Goal: Information Seeking & Learning: Learn about a topic

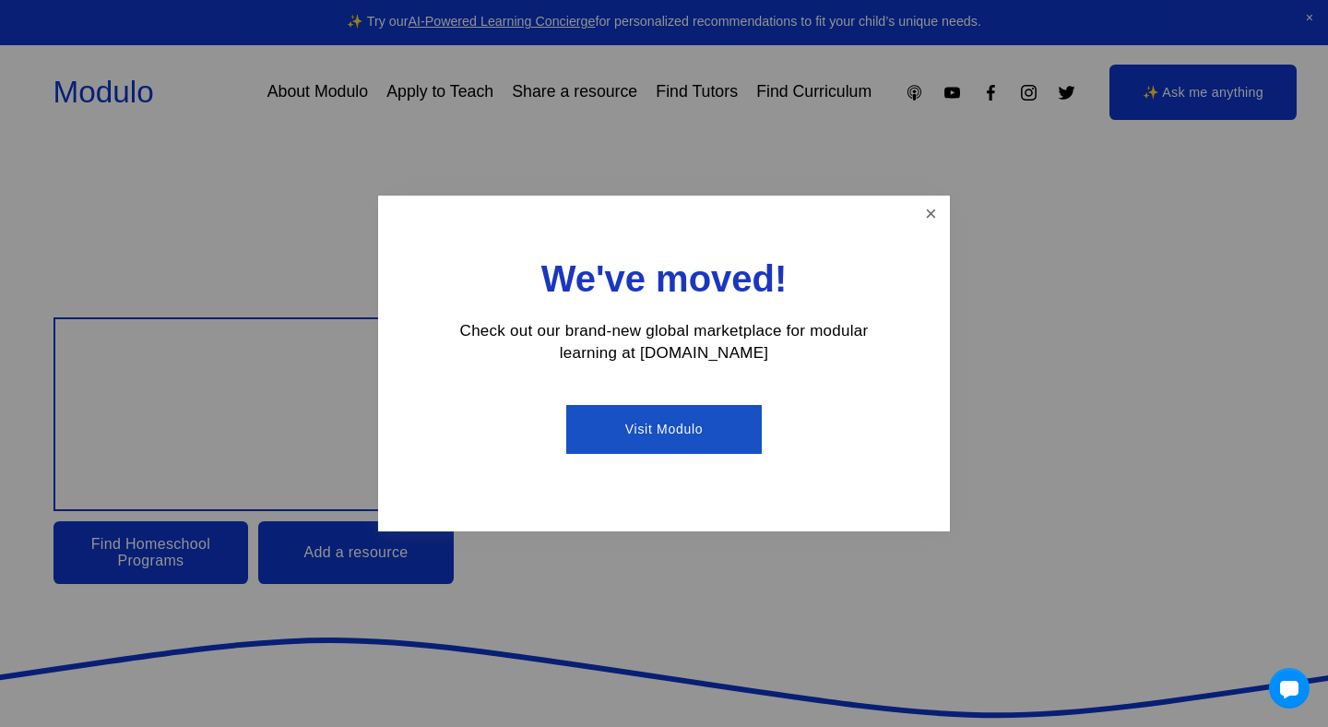
click at [668, 429] on link "Visit Modulo" at bounding box center [663, 429] width 195 height 49
click at [939, 213] on link "Close" at bounding box center [931, 214] width 32 height 32
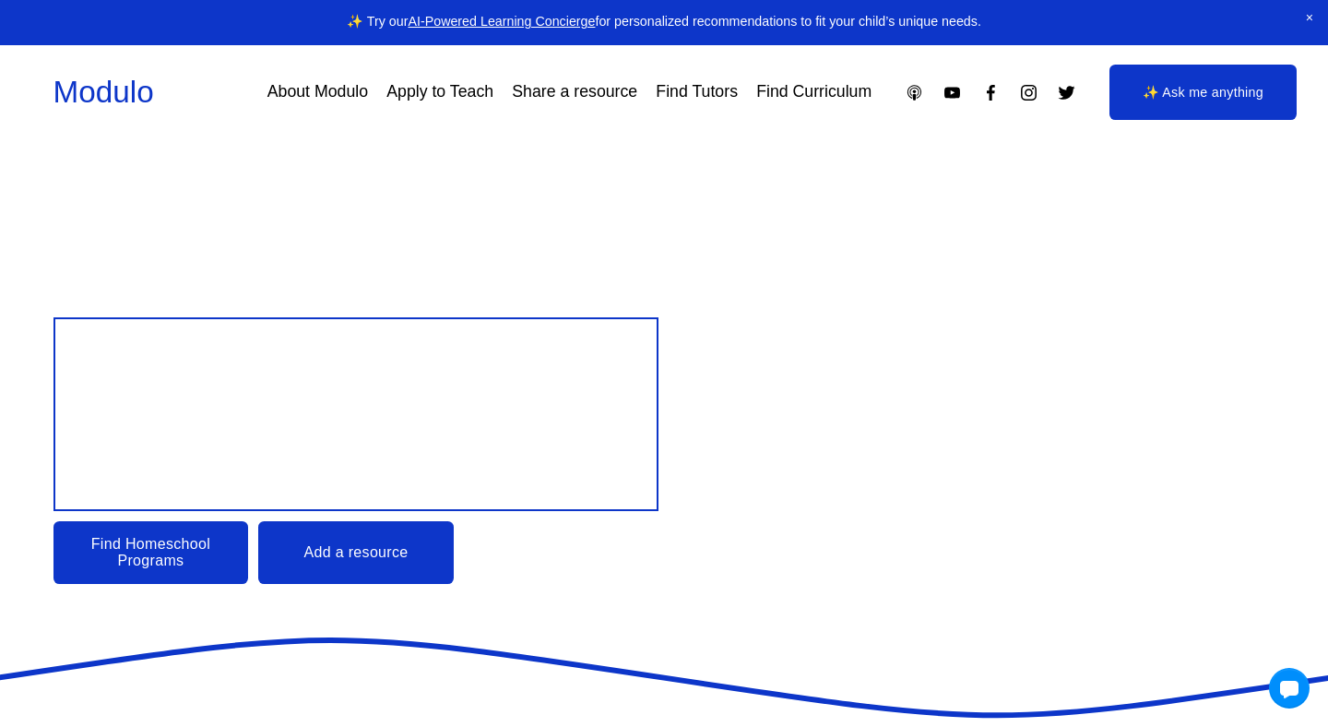
click at [817, 100] on link "Find Curriculum" at bounding box center [813, 92] width 115 height 32
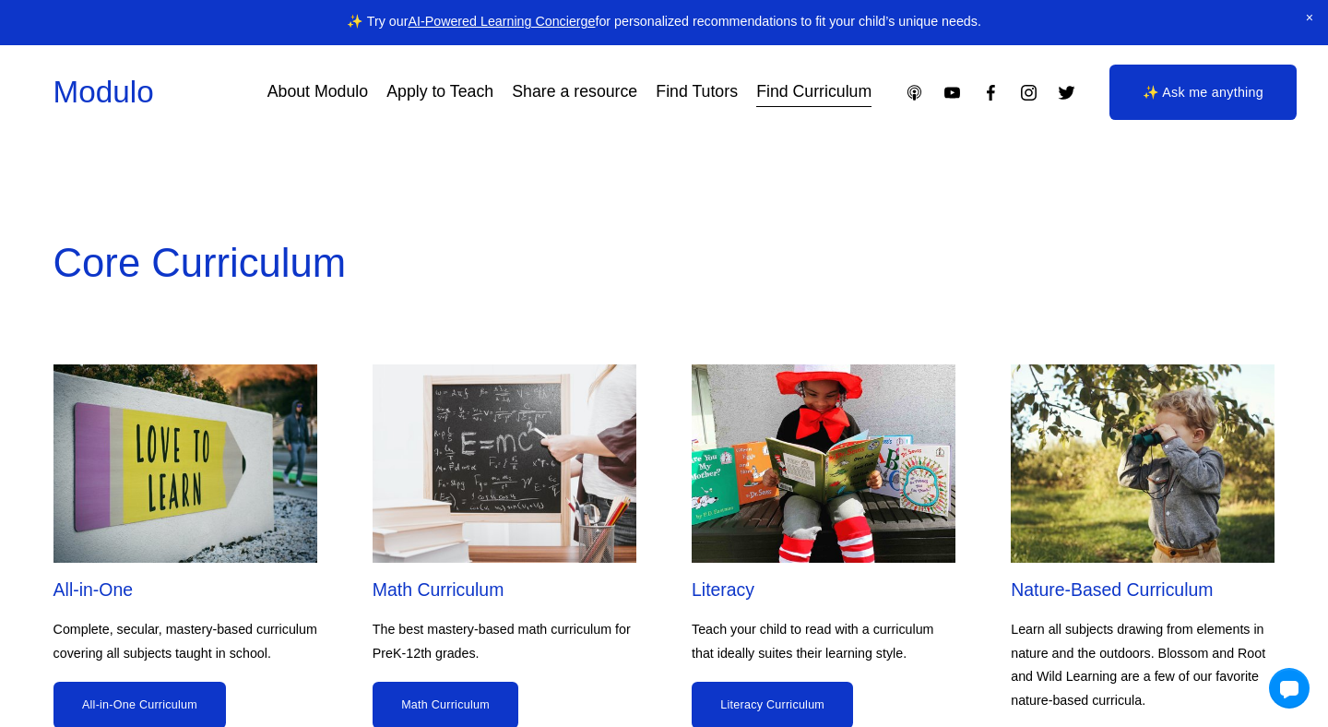
scroll to position [1490, 0]
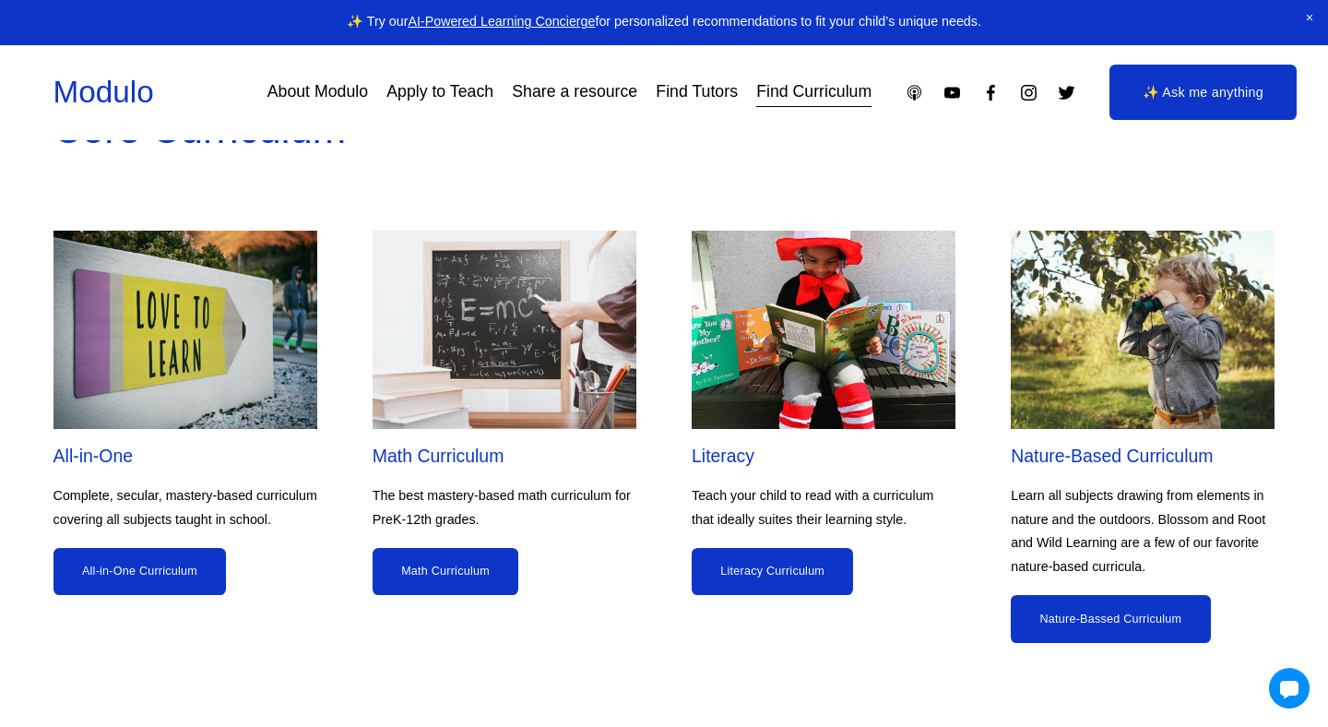
click at [458, 572] on link "Math Curriculum" at bounding box center [446, 572] width 146 height 48
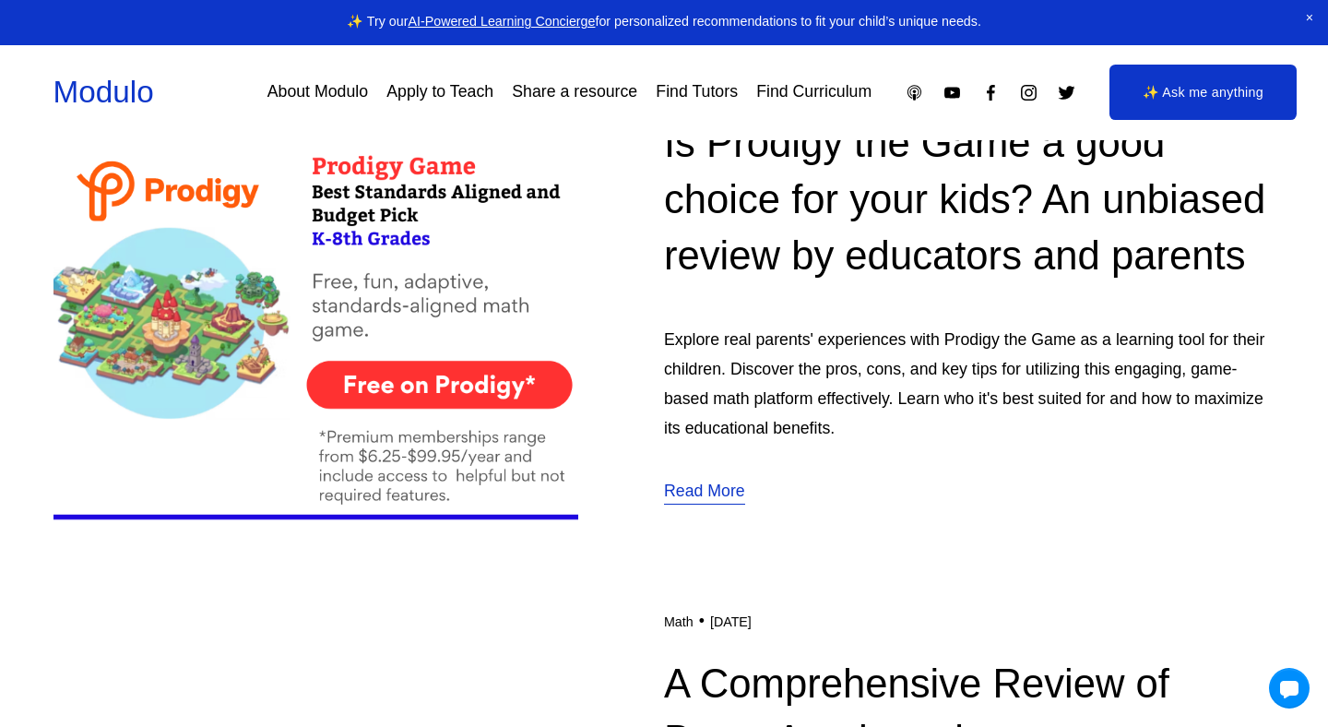
scroll to position [655, 0]
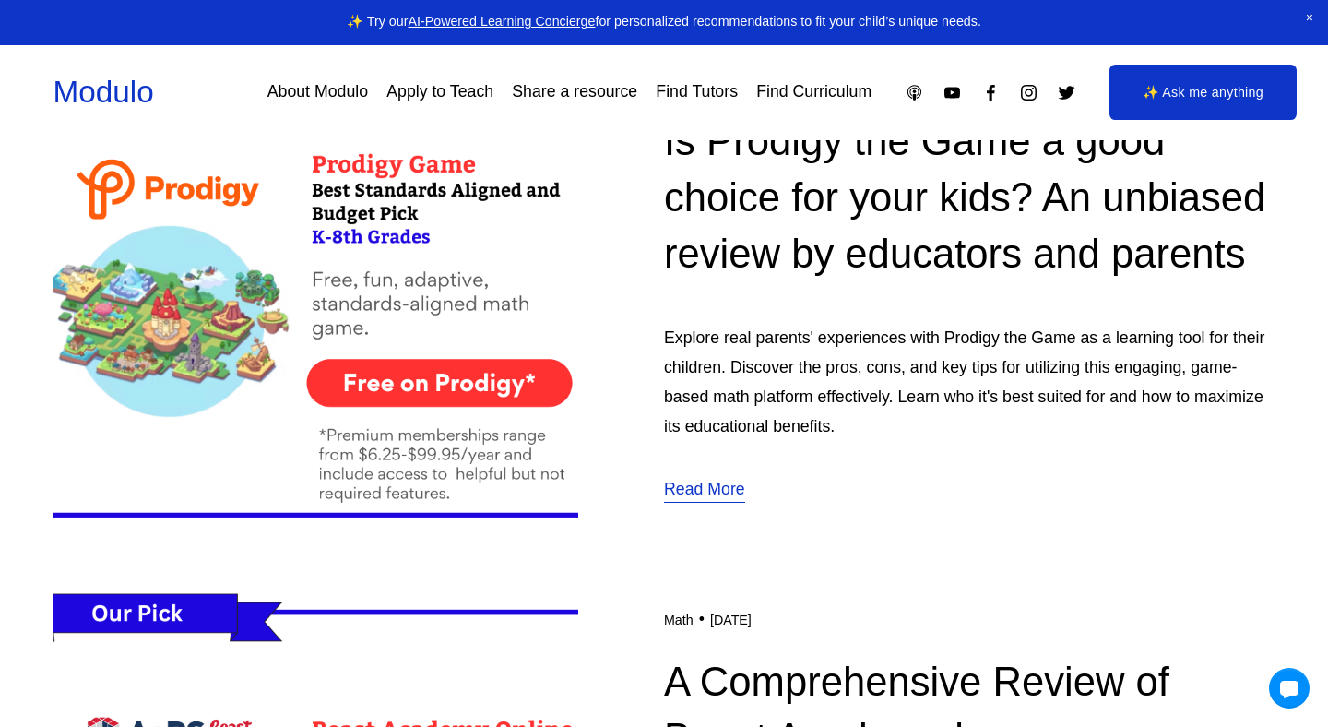
click at [698, 505] on link "Read More" at bounding box center [704, 490] width 81 height 30
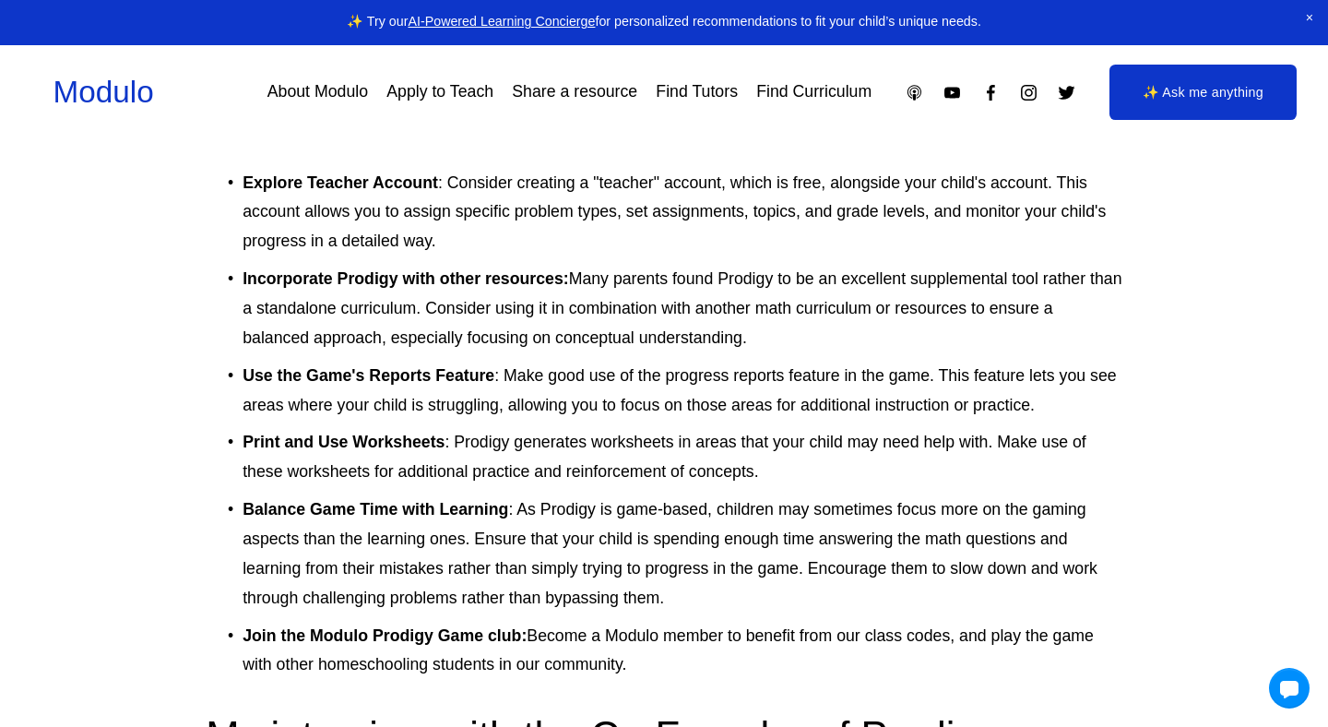
scroll to position [6864, 0]
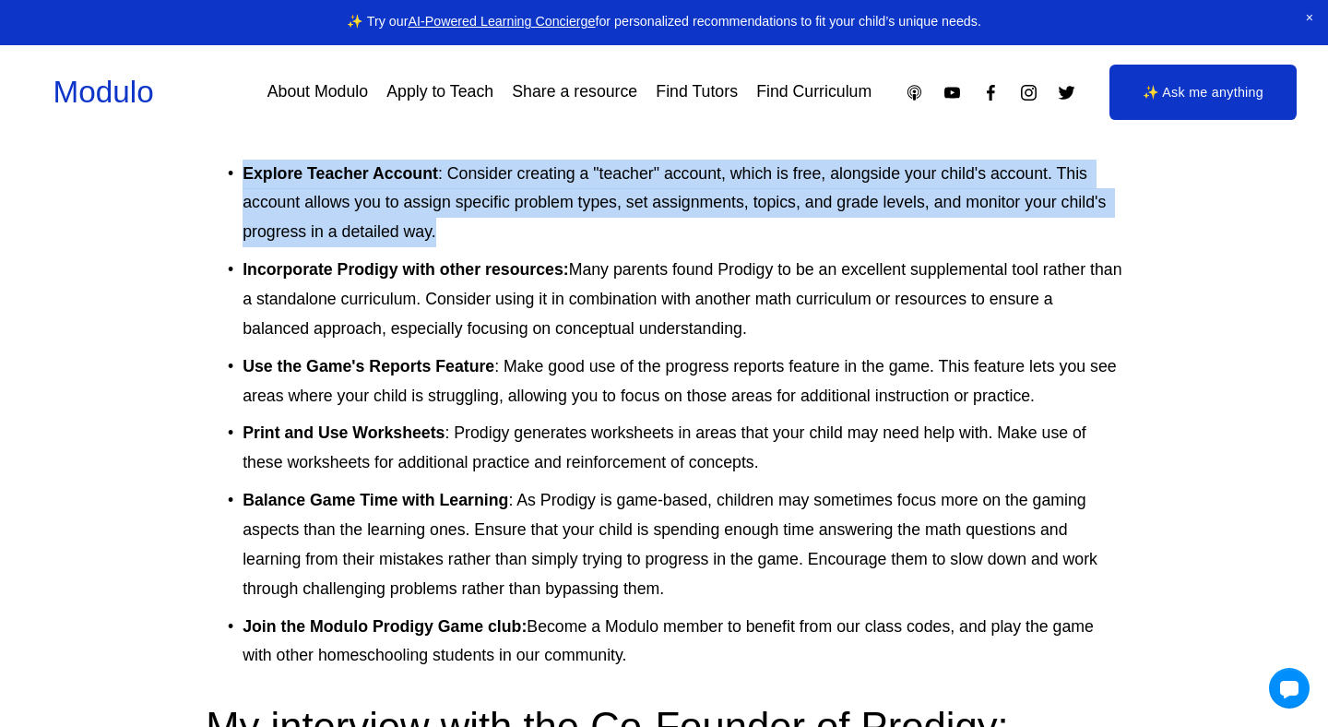
drag, startPoint x: 243, startPoint y: 169, endPoint x: 510, endPoint y: 240, distance: 276.7
click at [510, 240] on p "Explore Teacher Account : Consider creating a "teacher" account, which is free,…" at bounding box center [683, 204] width 880 height 89
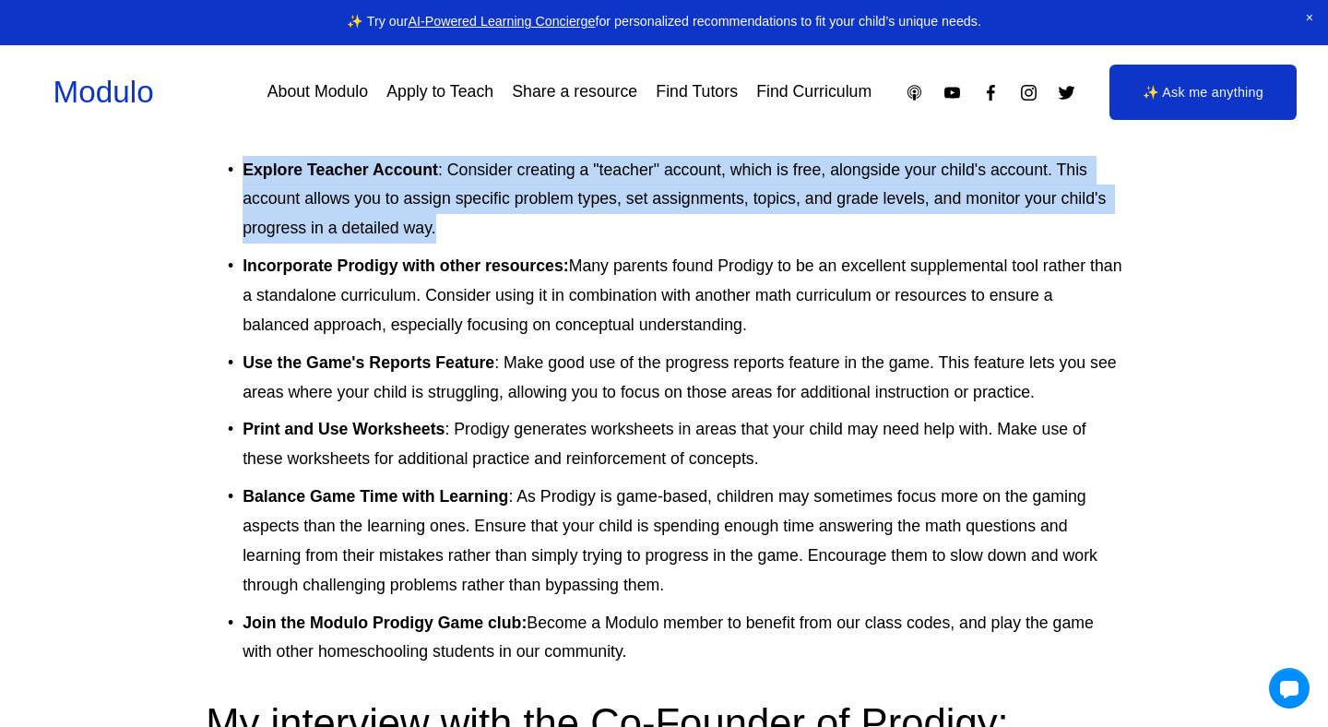
scroll to position [6860, 0]
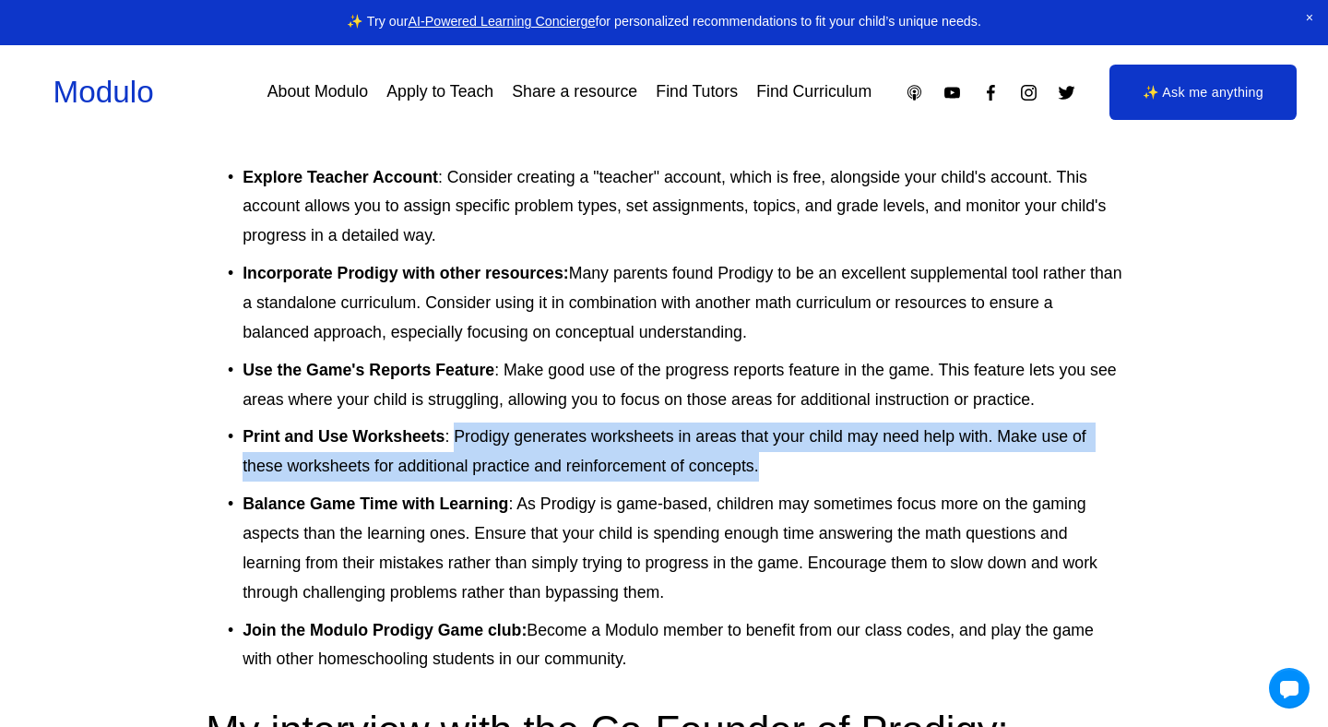
drag, startPoint x: 456, startPoint y: 433, endPoint x: 851, endPoint y: 487, distance: 399.3
click at [851, 487] on ul "Explore Teacher Account : Consider creating a "teacher" account, which is free,…" at bounding box center [664, 419] width 917 height 512
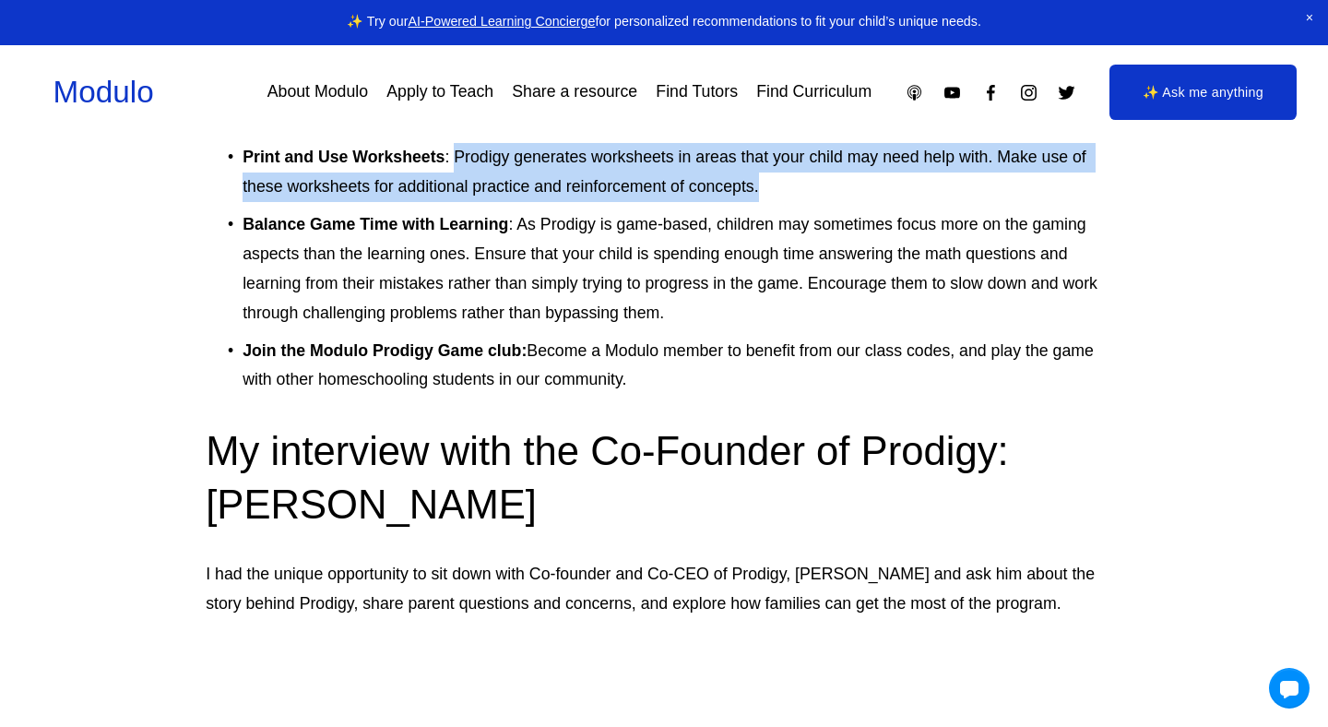
scroll to position [7158, 0]
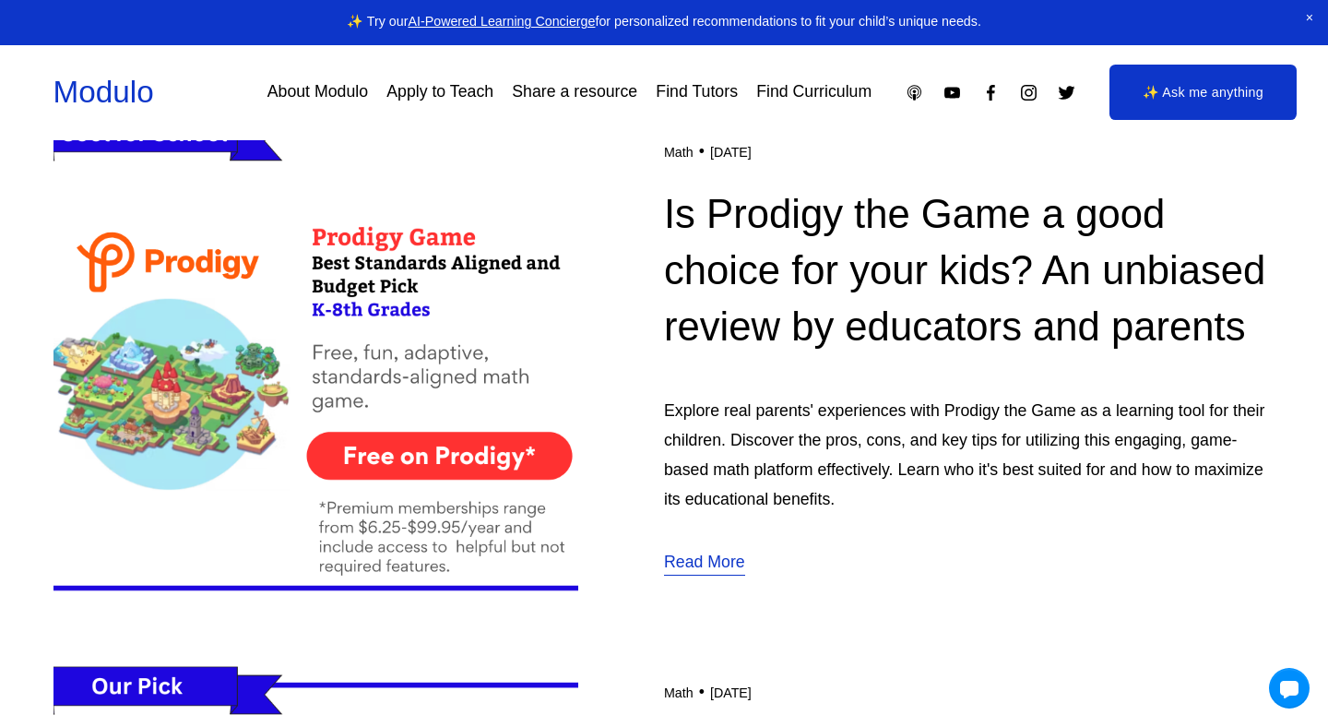
scroll to position [577, 0]
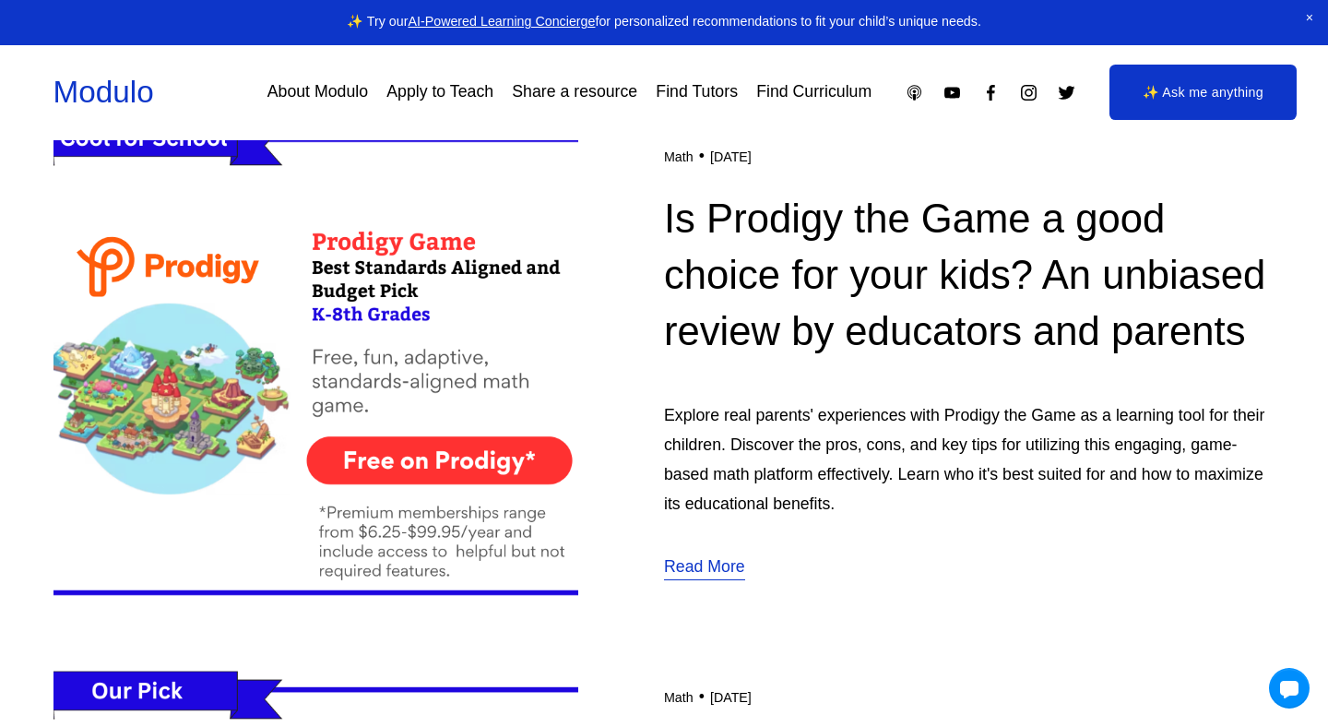
click at [426, 469] on img at bounding box center [316, 363] width 526 height 527
